Goal: Task Accomplishment & Management: Complete application form

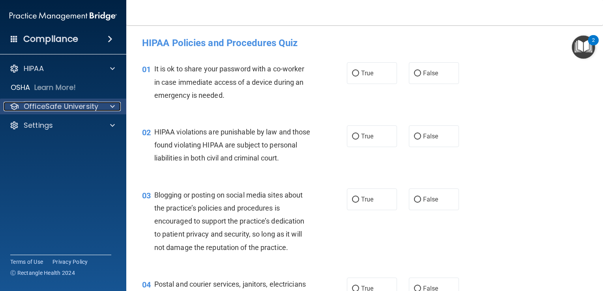
click at [96, 106] on p "OfficeSafe University" at bounding box center [61, 106] width 75 height 9
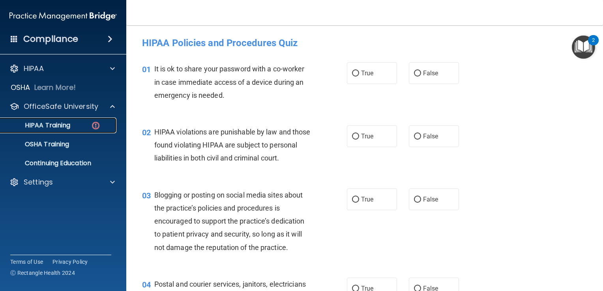
click at [85, 125] on div "HIPAA Training" at bounding box center [59, 126] width 108 height 8
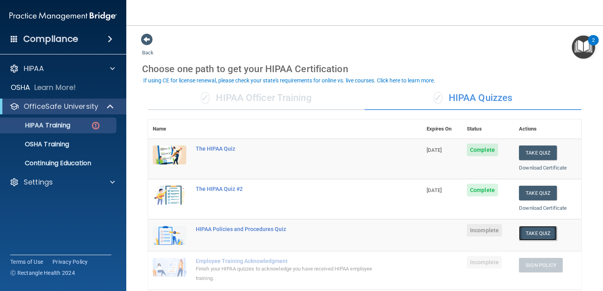
click at [537, 228] on button "Take Quiz" at bounding box center [538, 233] width 38 height 15
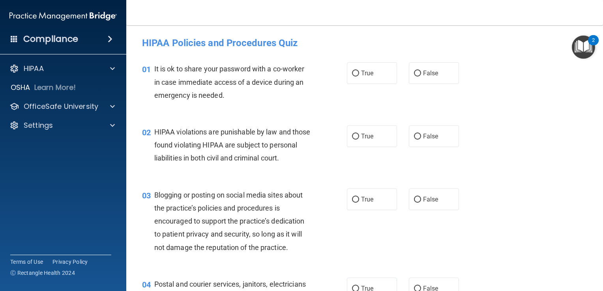
scroll to position [21, 0]
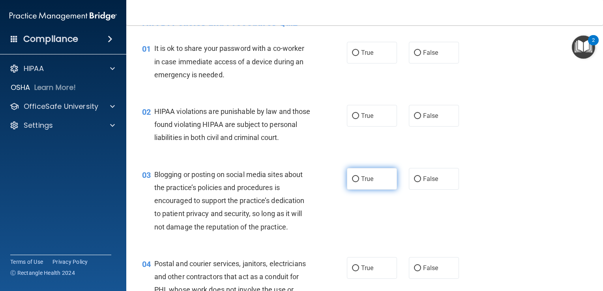
click at [382, 186] on label "True" at bounding box center [372, 179] width 50 height 22
click at [359, 182] on input "True" at bounding box center [355, 180] width 7 height 6
radio input "true"
click at [404, 59] on div "True False" at bounding box center [407, 53] width 120 height 22
click at [409, 60] on label "False" at bounding box center [434, 53] width 50 height 22
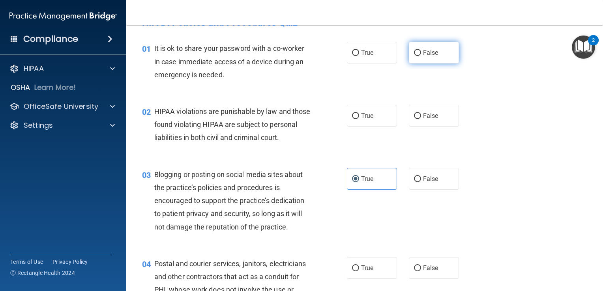
click at [414, 56] on input "False" at bounding box center [417, 53] width 7 height 6
radio input "true"
click at [320, 107] on div "02 HIPAA violations are punishable by law and those found violating HIPAA are s…" at bounding box center [244, 126] width 229 height 43
click at [363, 119] on span "True" at bounding box center [367, 116] width 12 height 8
click at [359, 119] on input "True" at bounding box center [355, 116] width 7 height 6
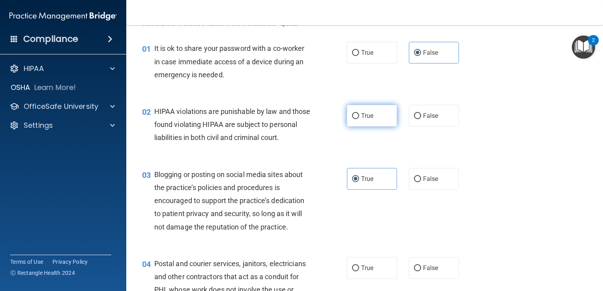
radio input "true"
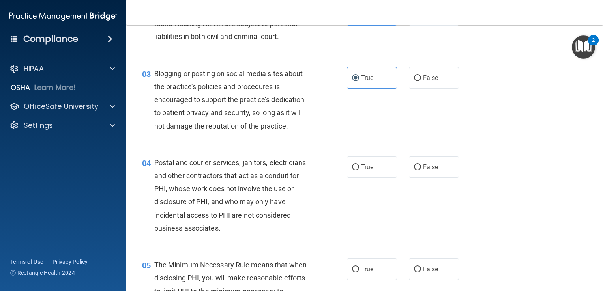
scroll to position [123, 0]
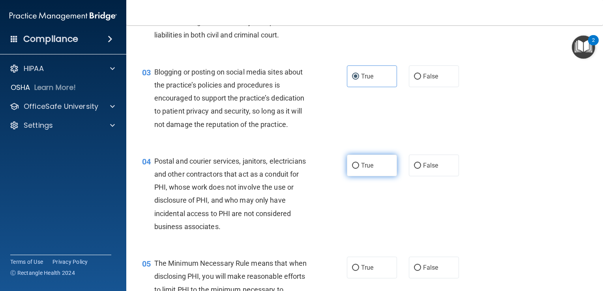
click at [380, 177] on label "True" at bounding box center [372, 166] width 50 height 22
click at [359, 169] on input "True" at bounding box center [355, 166] width 7 height 6
radio input "true"
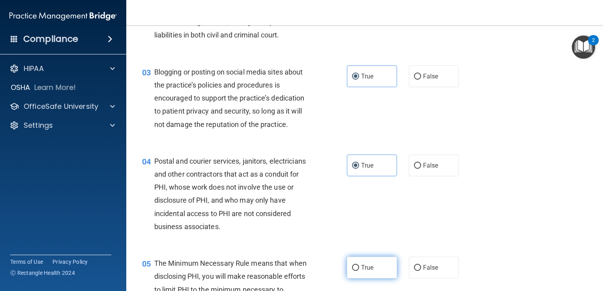
click at [378, 279] on label "True" at bounding box center [372, 268] width 50 height 22
click at [359, 271] on input "True" at bounding box center [355, 268] width 7 height 6
radio input "true"
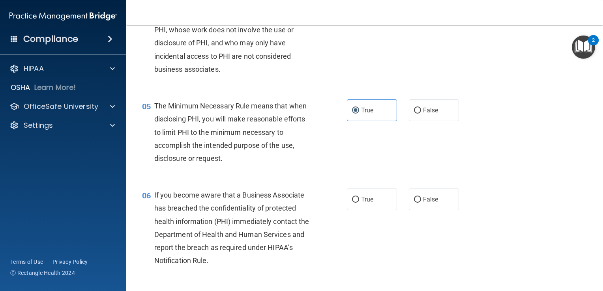
scroll to position [284, 0]
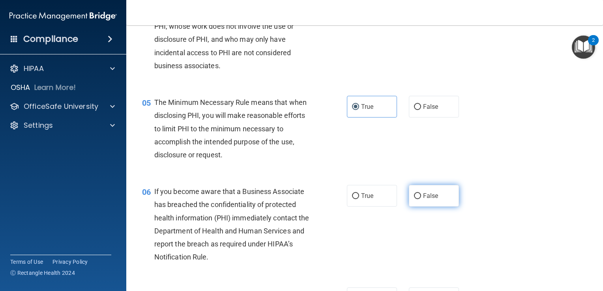
click at [423, 204] on label "False" at bounding box center [434, 196] width 50 height 22
click at [421, 199] on input "False" at bounding box center [417, 196] width 7 height 6
radio input "true"
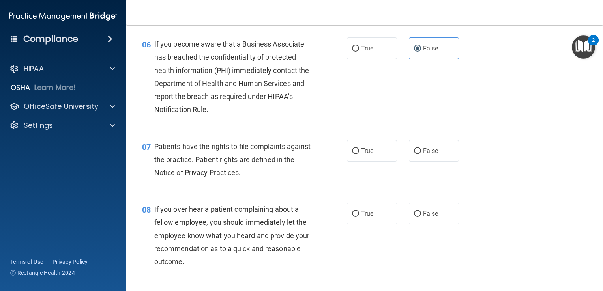
scroll to position [436, 0]
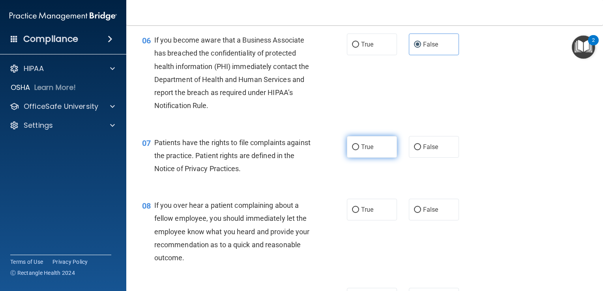
click at [352, 150] on input "True" at bounding box center [355, 148] width 7 height 6
radio input "true"
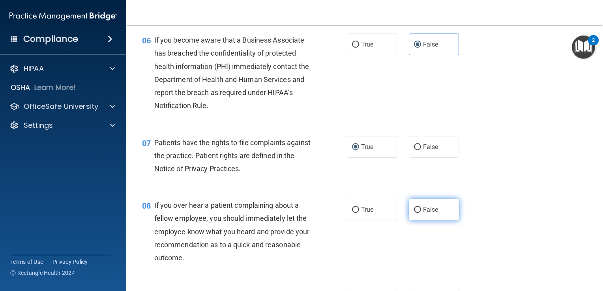
click at [427, 214] on span "False" at bounding box center [430, 210] width 15 height 8
click at [421, 213] on input "False" at bounding box center [417, 210] width 7 height 6
radio input "true"
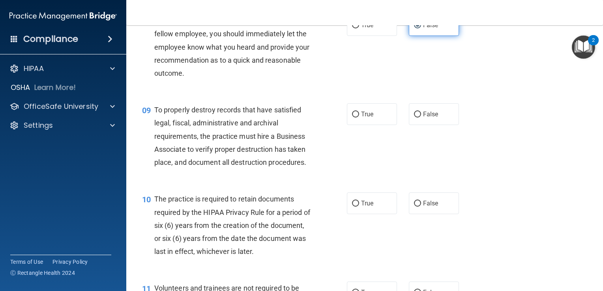
scroll to position [621, 0]
click at [438, 121] on label "False" at bounding box center [434, 114] width 50 height 22
click at [421, 118] on input "False" at bounding box center [417, 115] width 7 height 6
radio input "true"
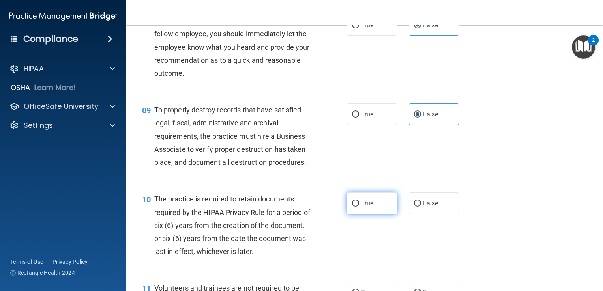
click at [378, 214] on label "True" at bounding box center [372, 204] width 50 height 22
click at [359, 207] on input "True" at bounding box center [355, 204] width 7 height 6
radio input "true"
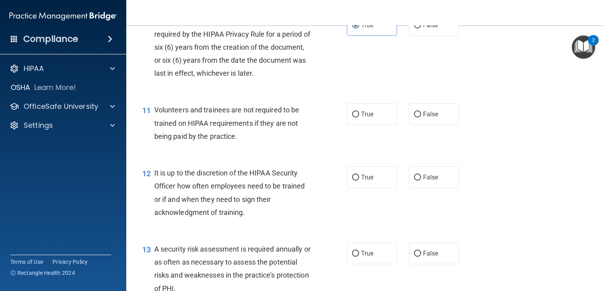
scroll to position [843, 0]
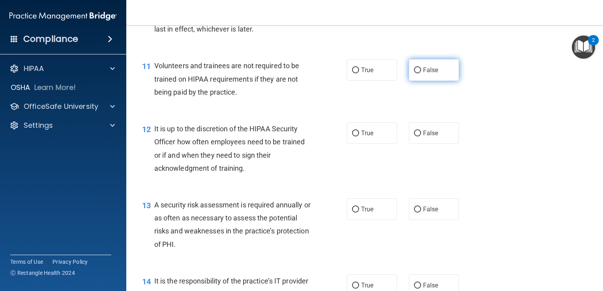
click at [439, 81] on label "False" at bounding box center [434, 70] width 50 height 22
click at [421, 73] on input "False" at bounding box center [417, 71] width 7 height 6
radio input "true"
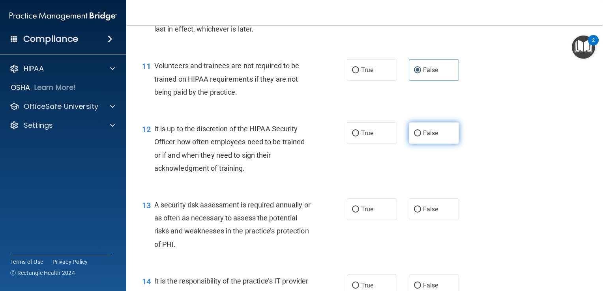
click at [438, 144] on label "False" at bounding box center [434, 133] width 50 height 22
click at [421, 137] on input "False" at bounding box center [417, 134] width 7 height 6
radio input "true"
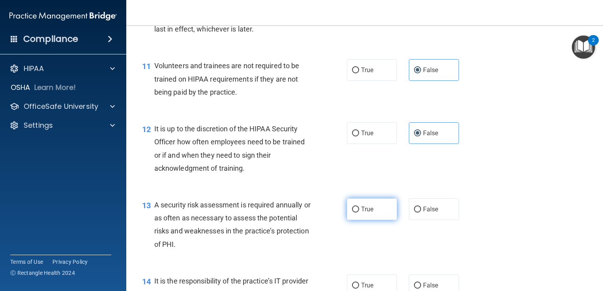
click at [374, 220] on label "True" at bounding box center [372, 210] width 50 height 22
click at [359, 213] on input "True" at bounding box center [355, 210] width 7 height 6
radio input "true"
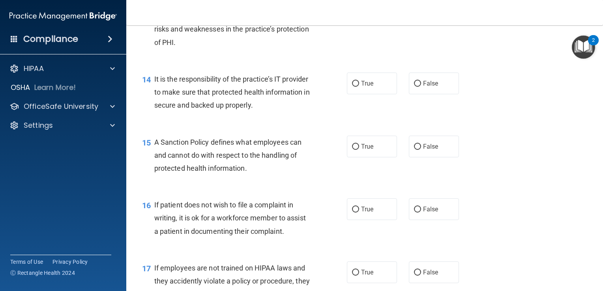
scroll to position [1047, 0]
click at [424, 86] on span "False" at bounding box center [430, 82] width 15 height 8
click at [421, 85] on input "False" at bounding box center [417, 82] width 7 height 6
radio input "true"
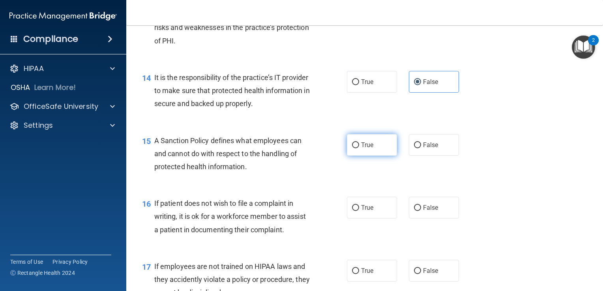
click at [382, 156] on label "True" at bounding box center [372, 145] width 50 height 22
click at [359, 148] on input "True" at bounding box center [355, 146] width 7 height 6
radio input "true"
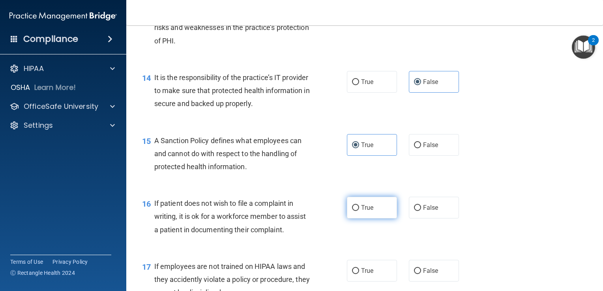
click at [385, 219] on label "True" at bounding box center [372, 208] width 50 height 22
click at [359, 211] on input "True" at bounding box center [355, 208] width 7 height 6
radio input "true"
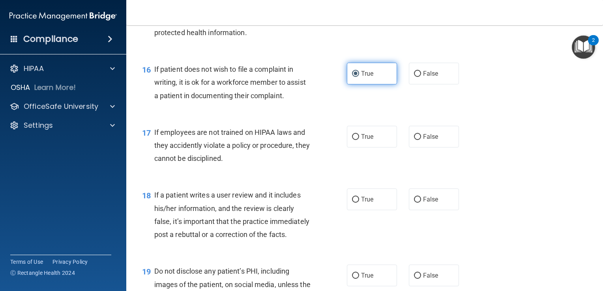
scroll to position [1204, 0]
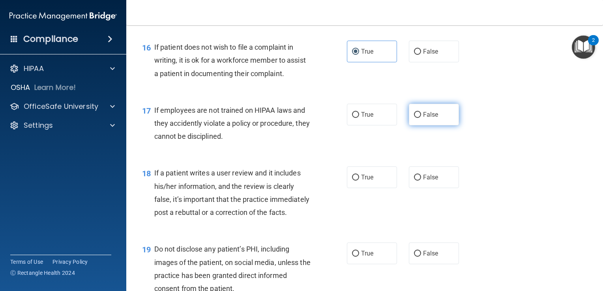
click at [423, 118] on span "False" at bounding box center [430, 115] width 15 height 8
click at [421, 118] on input "False" at bounding box center [417, 115] width 7 height 6
radio input "true"
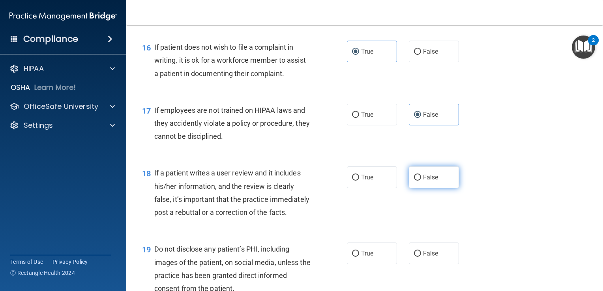
click at [436, 182] on label "False" at bounding box center [434, 178] width 50 height 22
click at [421, 181] on input "False" at bounding box center [417, 178] width 7 height 6
radio input "true"
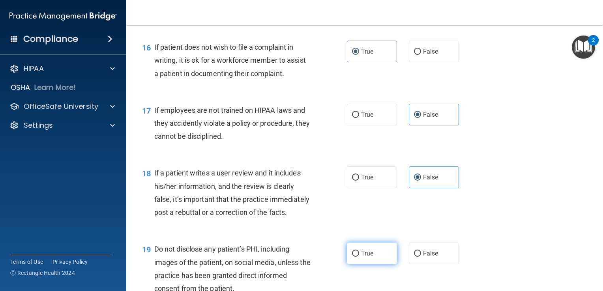
click at [382, 265] on label "True" at bounding box center [372, 254] width 50 height 22
click at [359, 257] on input "True" at bounding box center [355, 254] width 7 height 6
radio input "true"
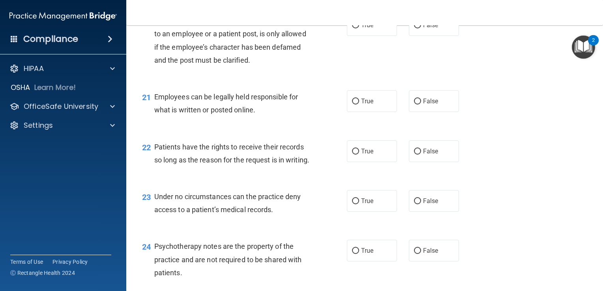
scroll to position [1510, 0]
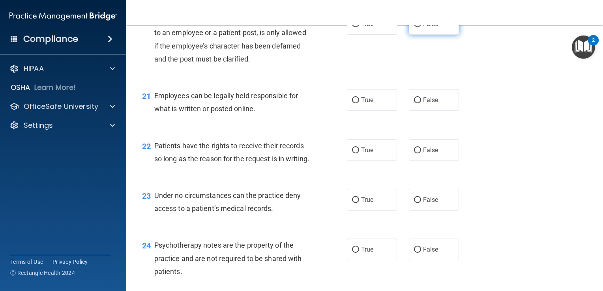
click at [426, 28] on span "False" at bounding box center [430, 24] width 15 height 8
click at [421, 27] on input "False" at bounding box center [417, 24] width 7 height 6
radio input "true"
click at [382, 111] on label "True" at bounding box center [372, 100] width 50 height 22
click at [359, 103] on input "True" at bounding box center [355, 101] width 7 height 6
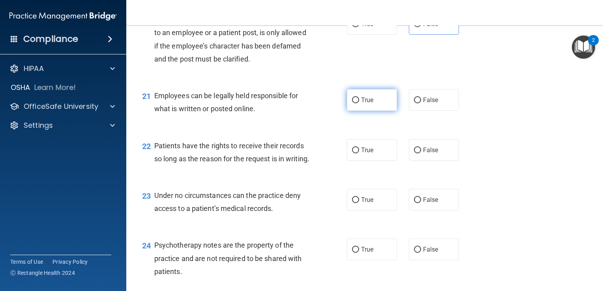
radio input "true"
click at [424, 154] on span "False" at bounding box center [430, 150] width 15 height 8
click at [421, 154] on input "False" at bounding box center [417, 151] width 7 height 6
radio input "true"
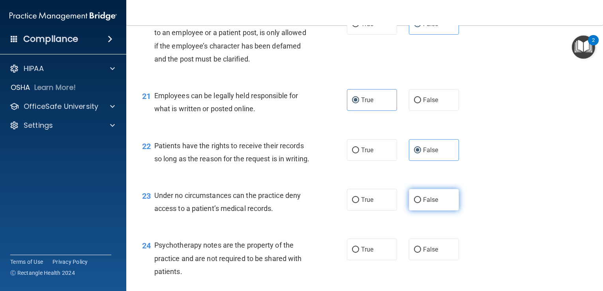
click at [439, 211] on label "False" at bounding box center [434, 200] width 50 height 22
click at [421, 203] on input "False" at bounding box center [417, 200] width 7 height 6
radio input "true"
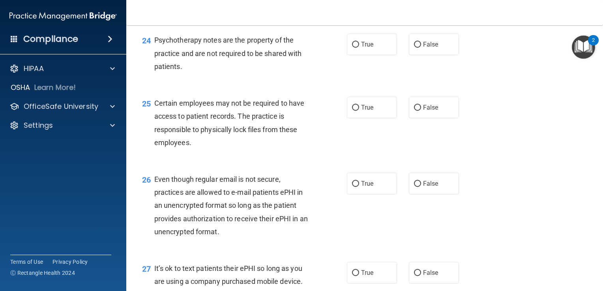
scroll to position [1715, 0]
click at [358, 55] on label "True" at bounding box center [372, 44] width 50 height 22
click at [358, 47] on input "True" at bounding box center [355, 44] width 7 height 6
radio input "true"
click at [373, 118] on label "True" at bounding box center [372, 107] width 50 height 22
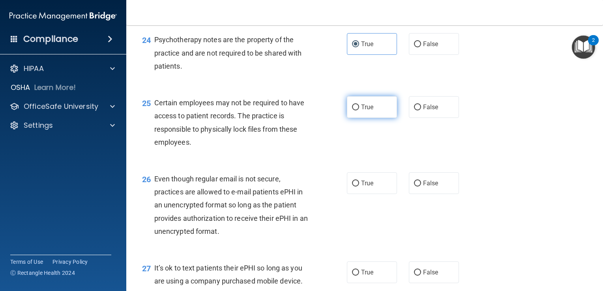
click at [359, 111] on input "True" at bounding box center [355, 108] width 7 height 6
radio input "true"
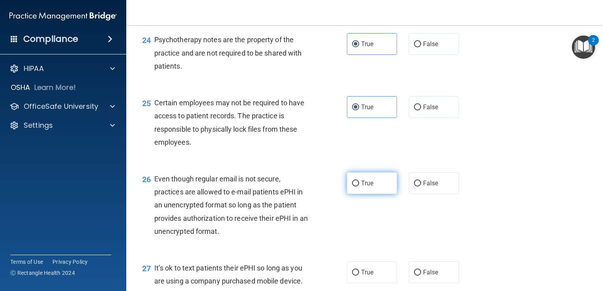
click at [366, 187] on span "True" at bounding box center [367, 184] width 12 height 8
click at [359, 187] on input "True" at bounding box center [355, 184] width 7 height 6
radio input "true"
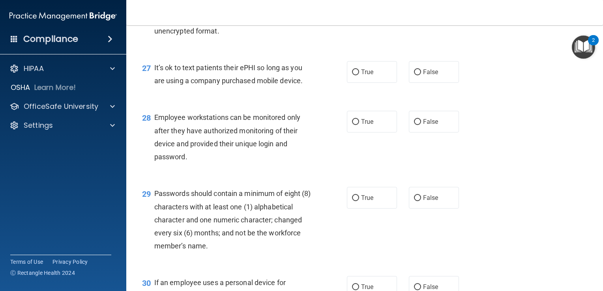
scroll to position [1929, 0]
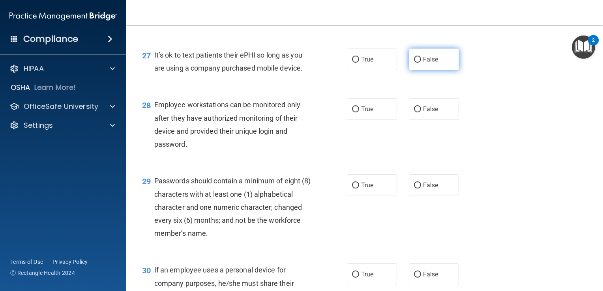
click at [425, 63] on span "False" at bounding box center [430, 60] width 15 height 8
click at [421, 63] on input "False" at bounding box center [417, 60] width 7 height 6
radio input "true"
click at [430, 113] on span "False" at bounding box center [430, 109] width 15 height 8
click at [421, 113] on input "False" at bounding box center [417, 110] width 7 height 6
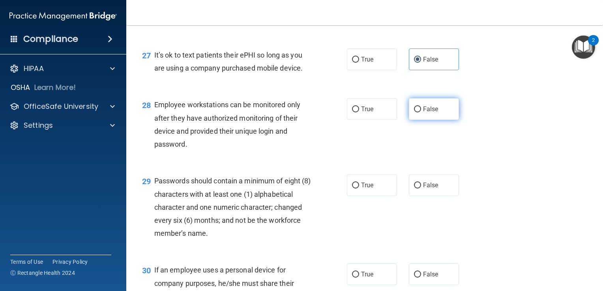
radio input "true"
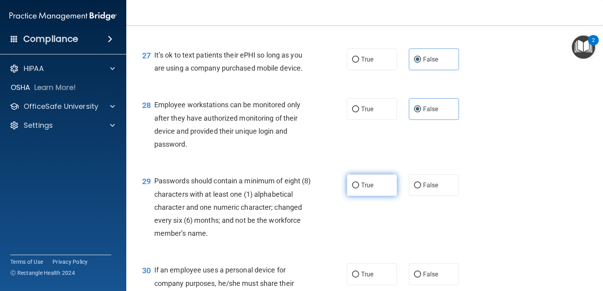
drag, startPoint x: 376, startPoint y: 217, endPoint x: 370, endPoint y: 214, distance: 6.9
click at [376, 196] on label "True" at bounding box center [372, 186] width 50 height 22
click at [359, 189] on input "True" at bounding box center [355, 186] width 7 height 6
radio input "true"
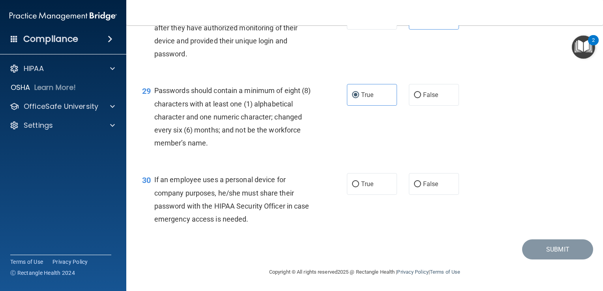
scroll to position [2058, 0]
click at [428, 184] on span "False" at bounding box center [430, 184] width 15 height 8
click at [421, 184] on input "False" at bounding box center [417, 185] width 7 height 6
radio input "true"
click at [535, 252] on button "Submit" at bounding box center [557, 250] width 71 height 20
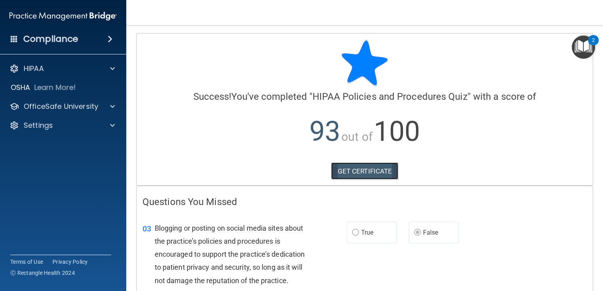
click at [345, 172] on link "GET CERTIFICATE" at bounding box center [365, 171] width 68 height 17
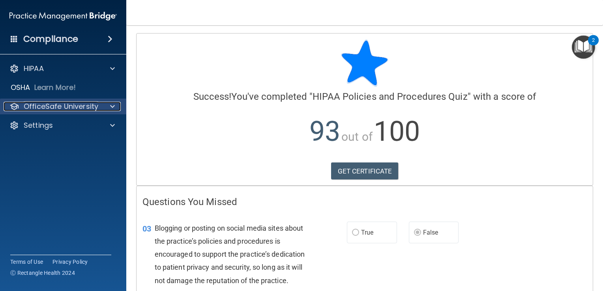
click at [99, 110] on div "OfficeSafe University" at bounding box center [53, 106] width 98 height 9
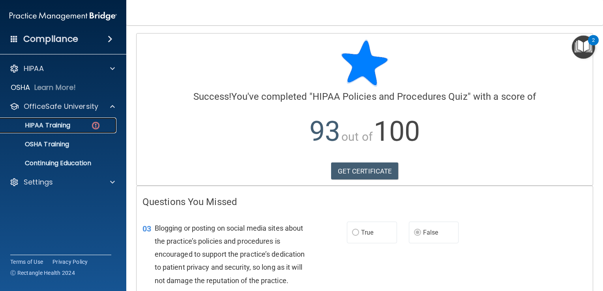
click at [70, 126] on p "HIPAA Training" at bounding box center [37, 126] width 65 height 8
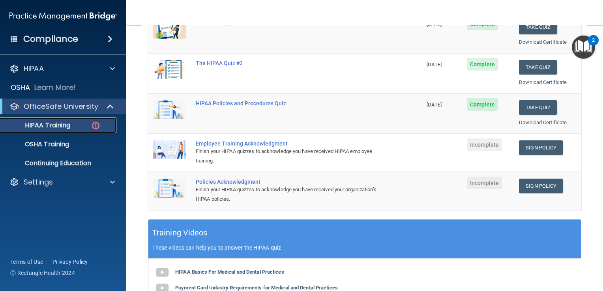
scroll to position [118, 0]
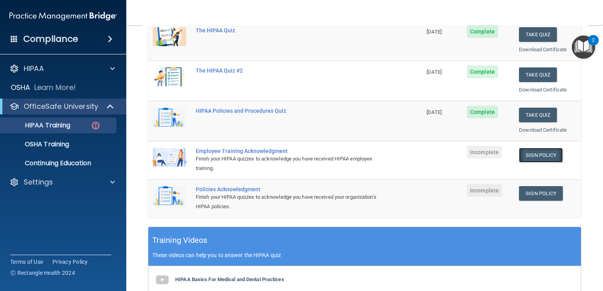
click at [529, 150] on link "Sign Policy" at bounding box center [541, 155] width 44 height 15
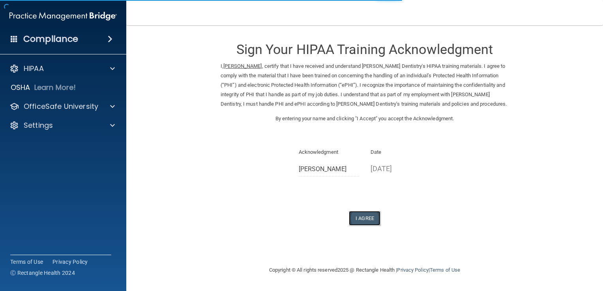
click at [370, 214] on button "I Agree" at bounding box center [365, 218] width 32 height 15
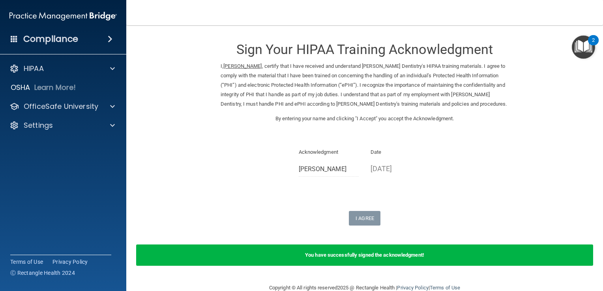
scroll to position [15, 0]
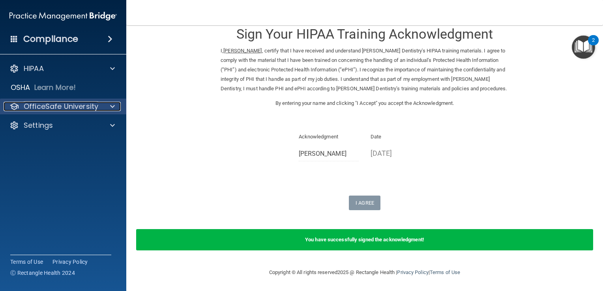
click at [71, 105] on p "OfficeSafe University" at bounding box center [61, 106] width 75 height 9
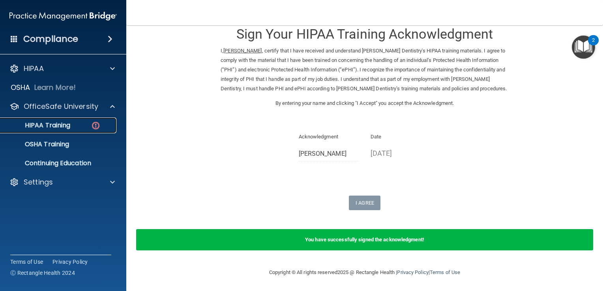
click at [52, 127] on p "HIPAA Training" at bounding box center [37, 126] width 65 height 8
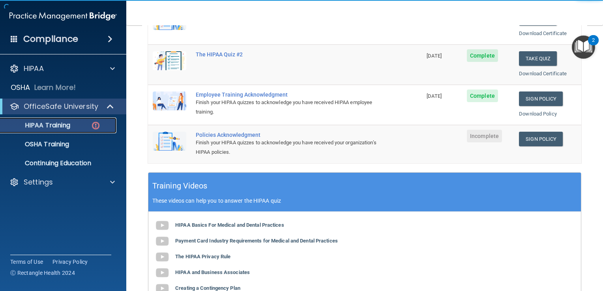
scroll to position [172, 0]
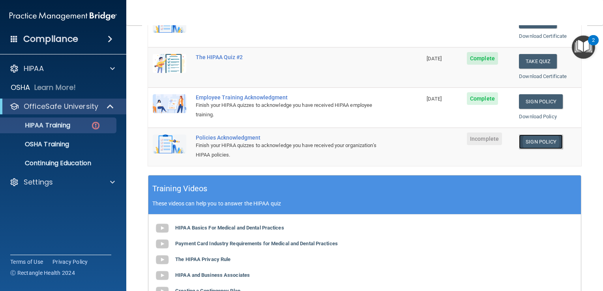
click at [535, 137] on link "Sign Policy" at bounding box center [541, 142] width 44 height 15
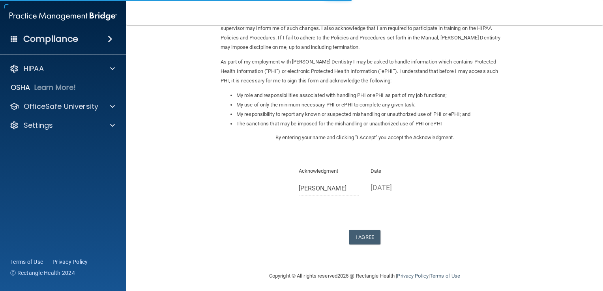
scroll to position [70, 0]
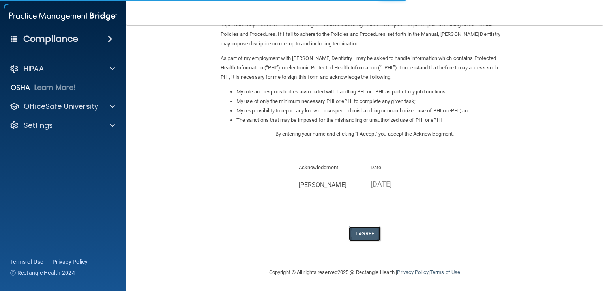
click at [358, 233] on button "I Agree" at bounding box center [365, 234] width 32 height 15
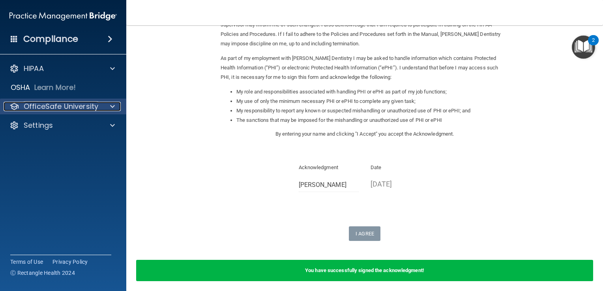
click at [86, 111] on p "OfficeSafe University" at bounding box center [61, 106] width 75 height 9
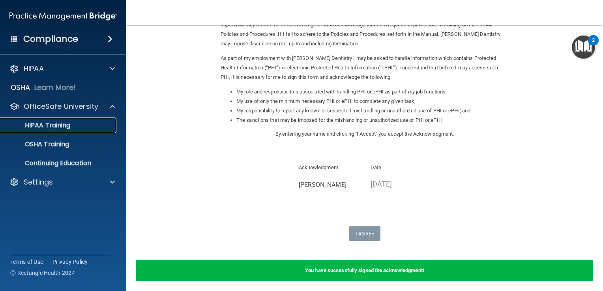
click at [52, 126] on p "HIPAA Training" at bounding box center [37, 126] width 65 height 8
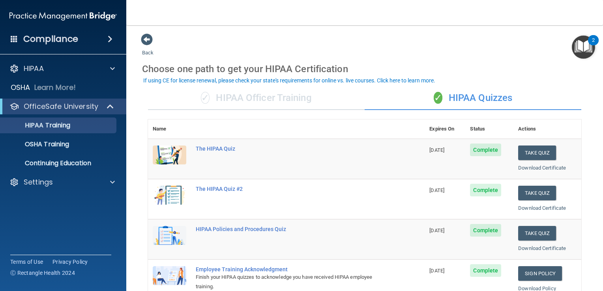
click at [310, 97] on div "✓ HIPAA Officer Training" at bounding box center [256, 98] width 217 height 24
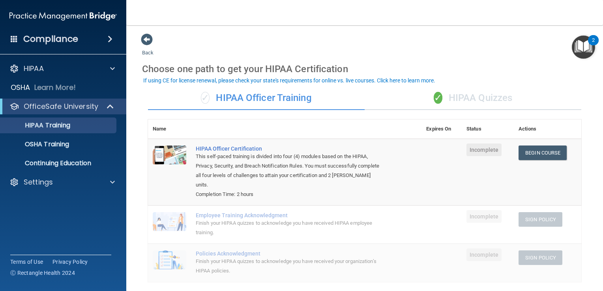
click at [470, 103] on div "✓ HIPAA Quizzes" at bounding box center [473, 98] width 217 height 24
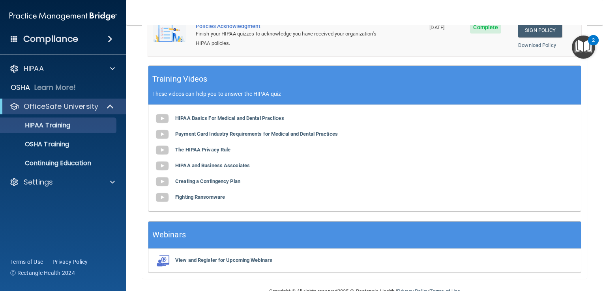
scroll to position [301, 0]
